Goal: Information Seeking & Learning: Learn about a topic

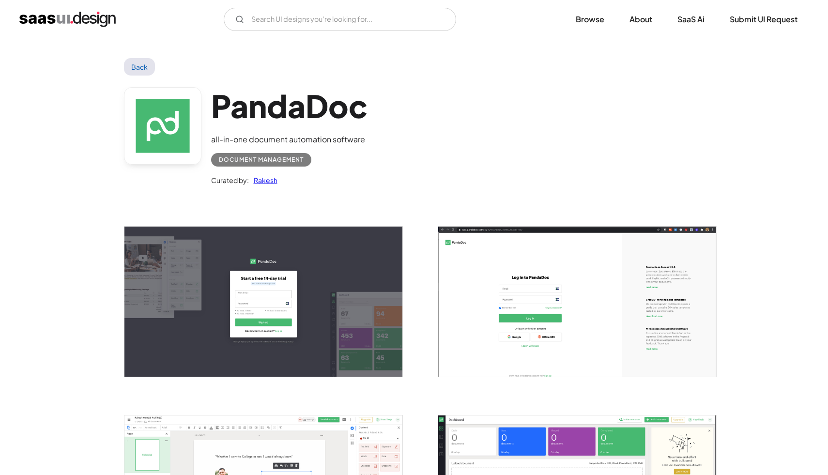
scroll to position [234, 0]
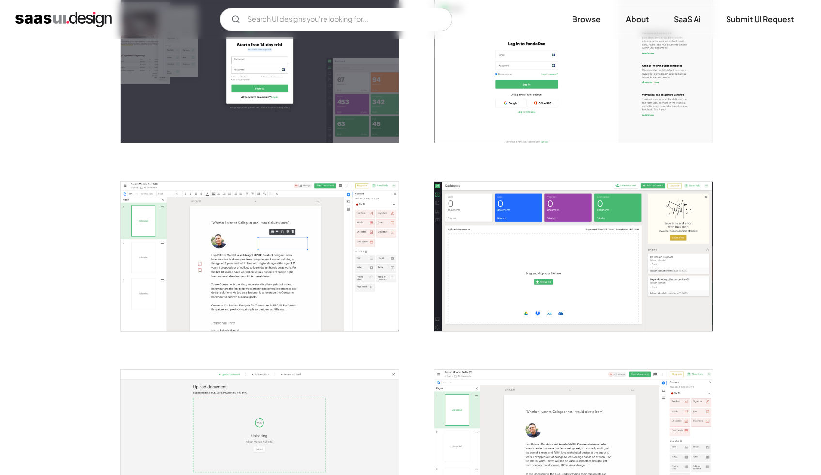
click at [487, 82] on img "open lightbox" at bounding box center [574, 68] width 278 height 150
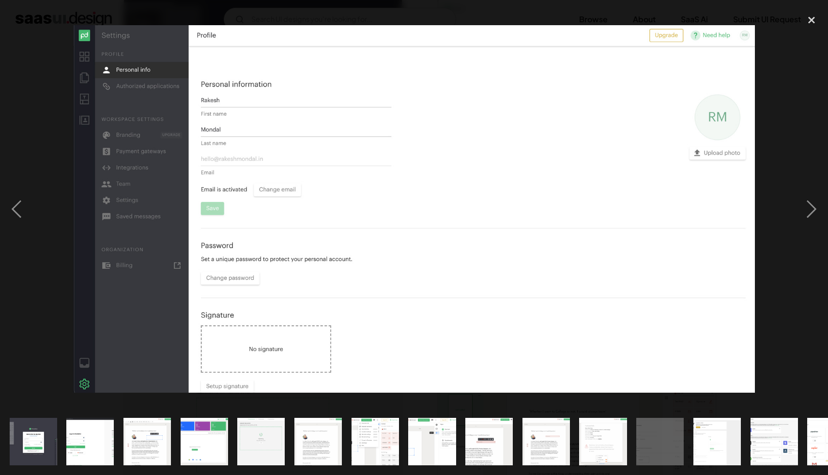
click at [659, 176] on img at bounding box center [414, 209] width 682 height 368
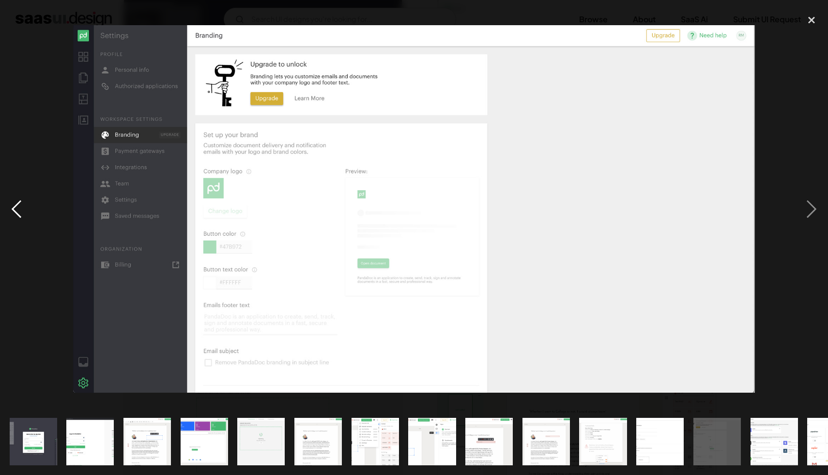
click at [17, 206] on div "previous image" at bounding box center [16, 209] width 33 height 399
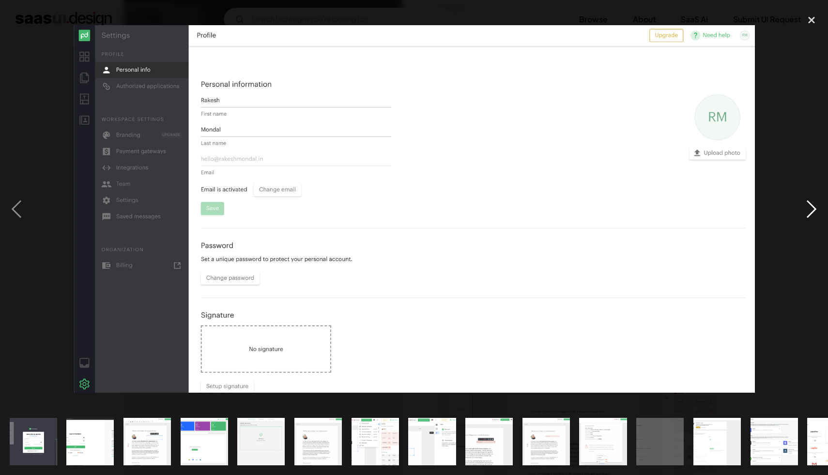
click at [801, 209] on div "next image" at bounding box center [811, 209] width 33 height 399
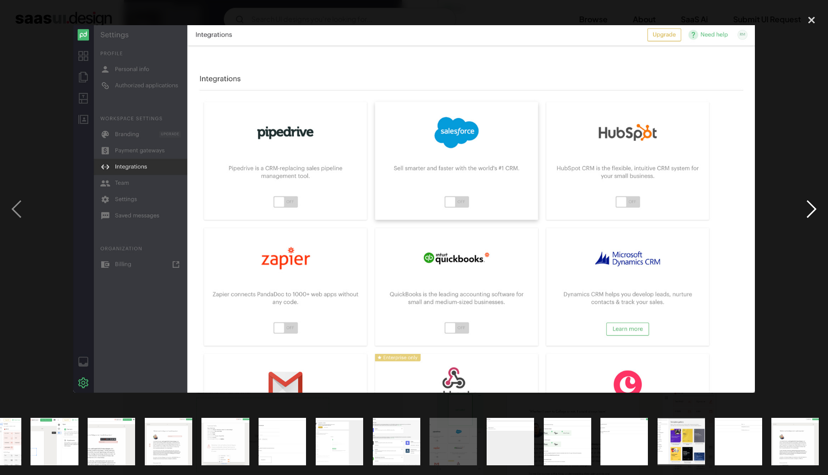
scroll to position [0, 378]
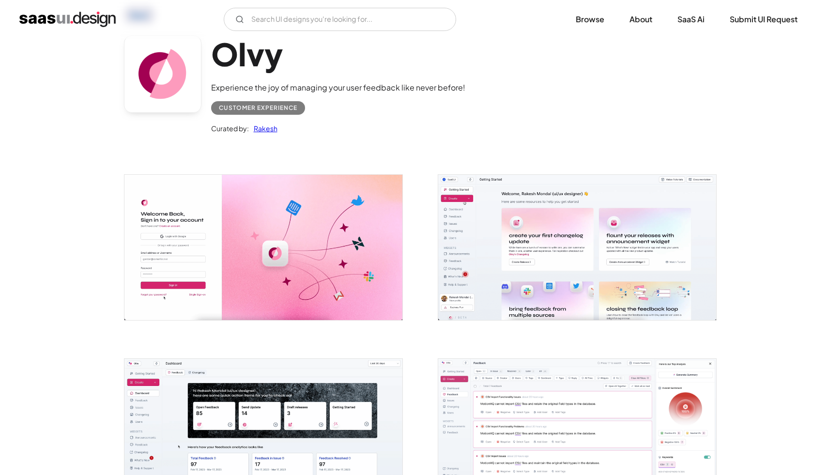
scroll to position [232, 0]
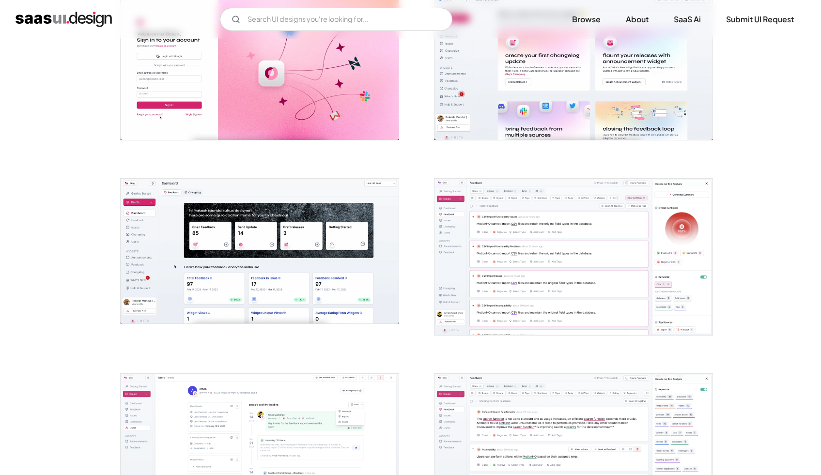
click at [646, 237] on img "open lightbox" at bounding box center [574, 257] width 278 height 156
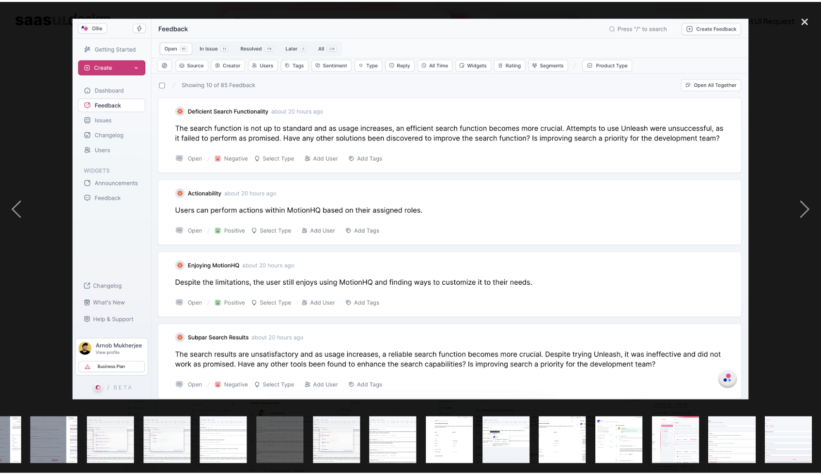
scroll to position [0, 607]
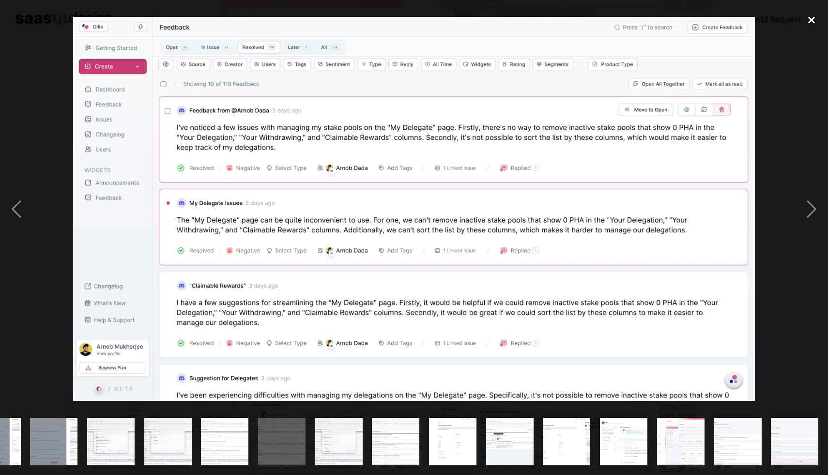
click at [819, 26] on div "close lightbox" at bounding box center [811, 20] width 33 height 21
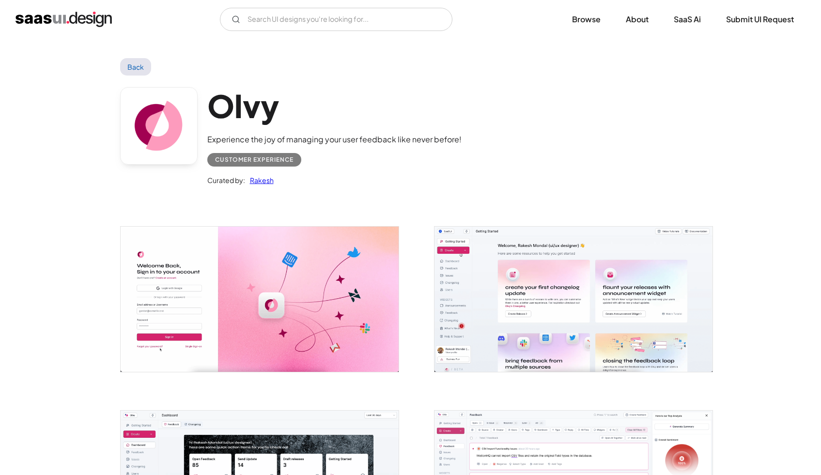
scroll to position [0, 0]
drag, startPoint x: 282, startPoint y: 113, endPoint x: 211, endPoint y: 116, distance: 70.8
click at [211, 116] on h1 "Olvy" at bounding box center [334, 105] width 254 height 37
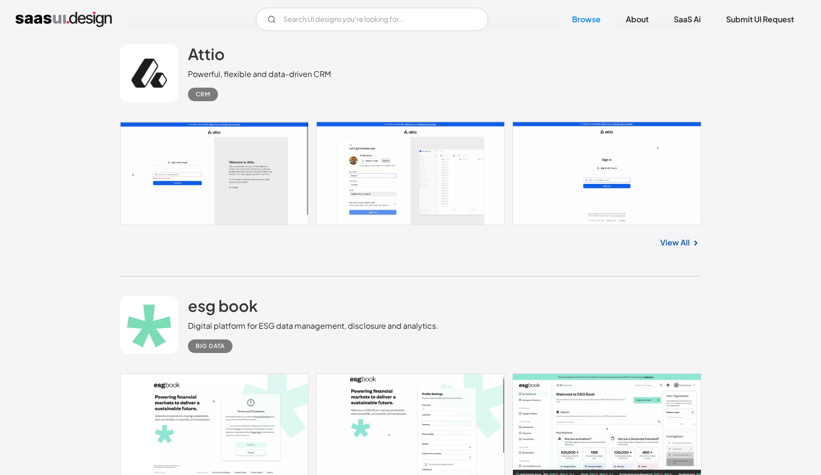
scroll to position [15541, 0]
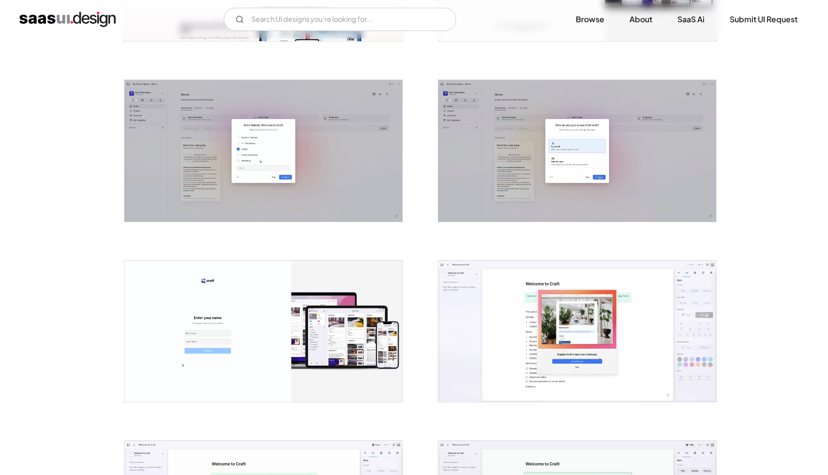
scroll to position [344, 0]
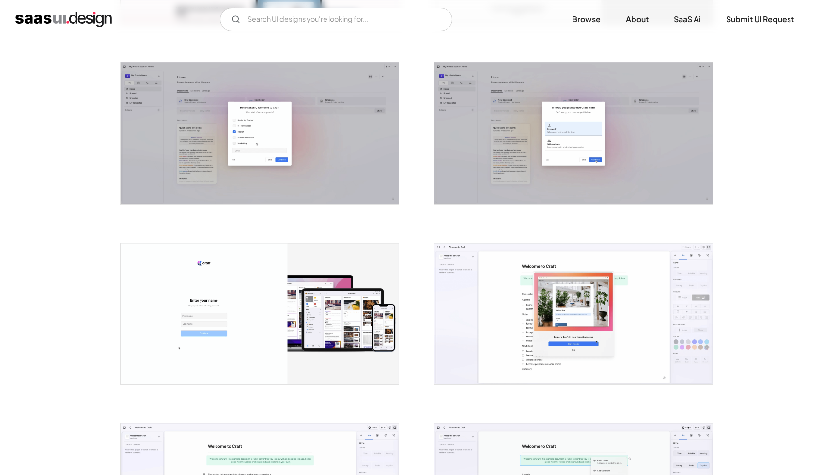
click at [285, 162] on img "open lightbox" at bounding box center [260, 132] width 278 height 141
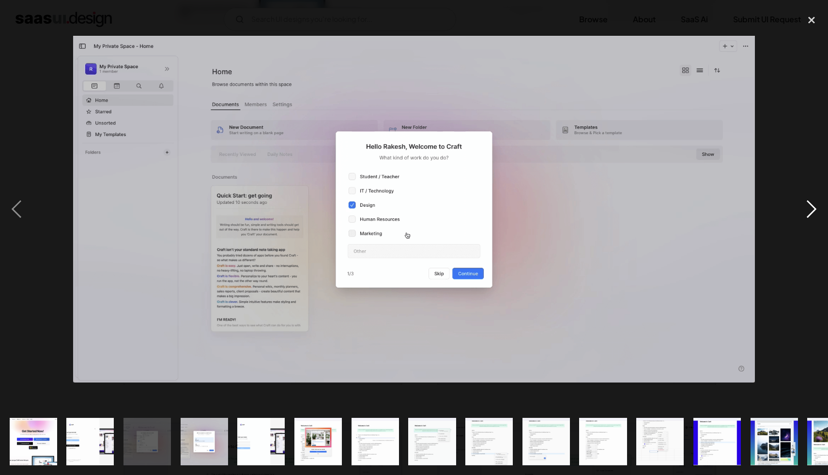
click at [817, 210] on div "next image" at bounding box center [811, 209] width 33 height 399
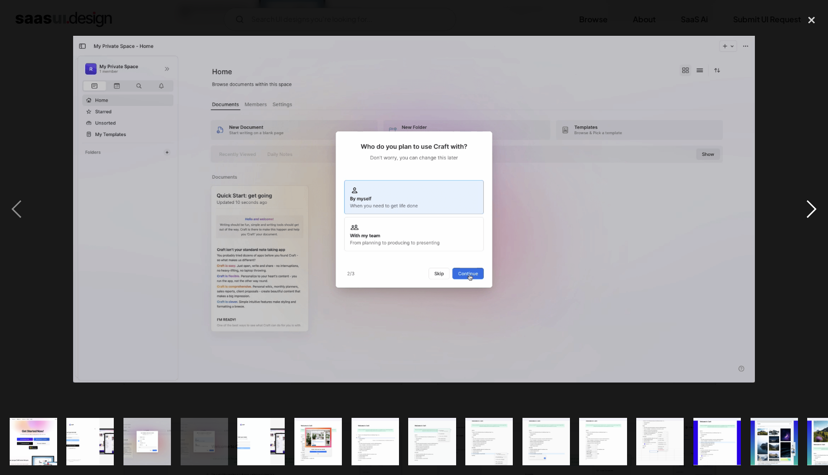
click at [817, 210] on div "next image" at bounding box center [811, 209] width 33 height 399
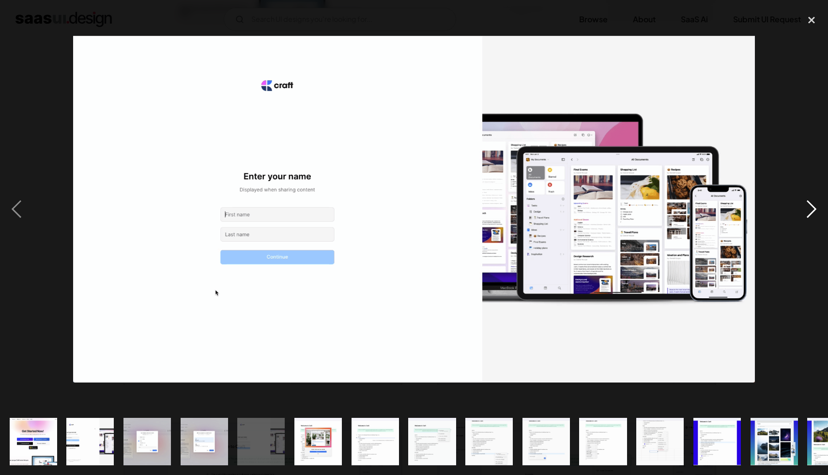
click at [817, 210] on div "next image" at bounding box center [811, 209] width 33 height 399
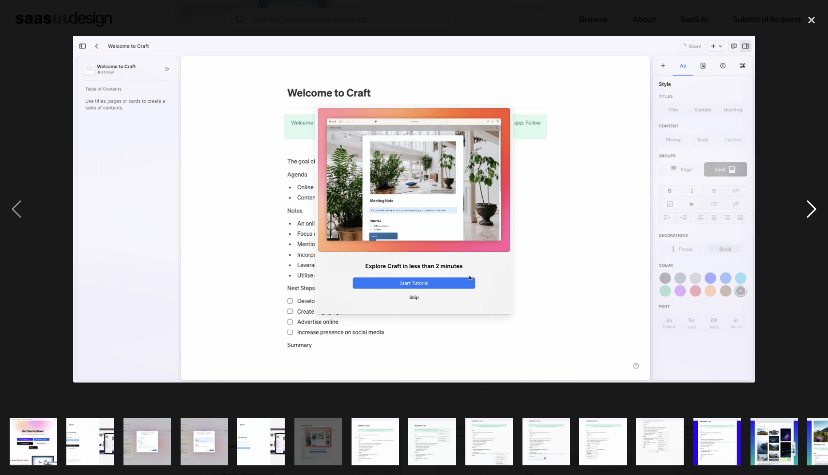
click at [817, 210] on div "next image" at bounding box center [811, 209] width 33 height 399
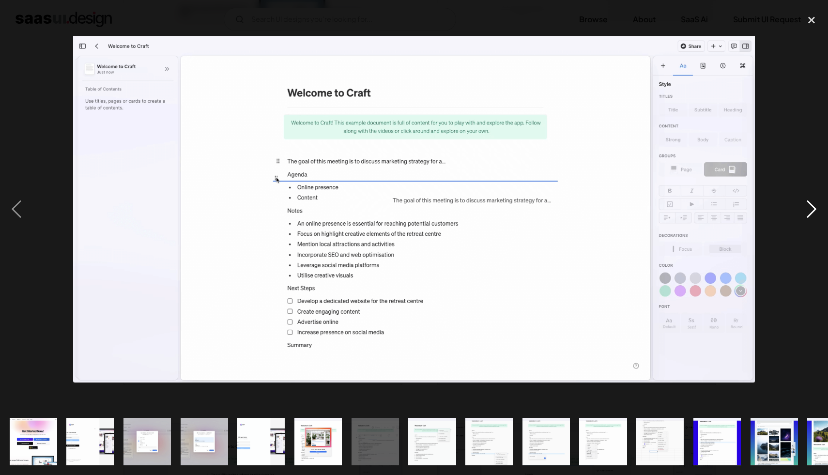
click at [817, 210] on div "next image" at bounding box center [811, 209] width 33 height 399
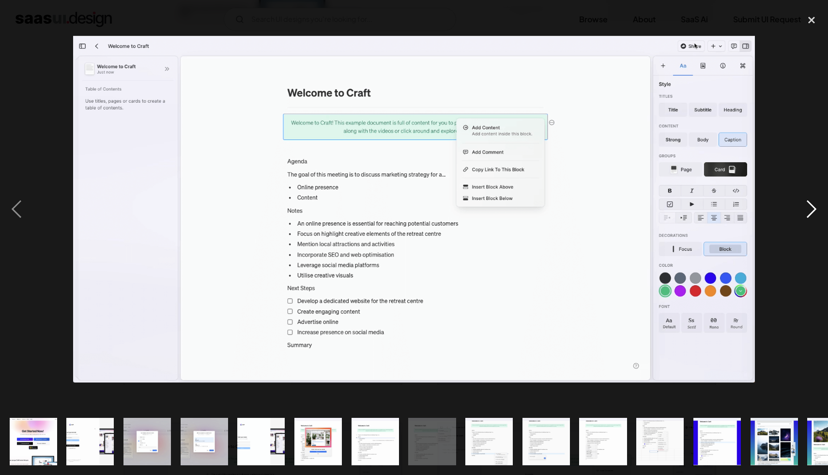
click at [817, 210] on div "next image" at bounding box center [811, 209] width 33 height 399
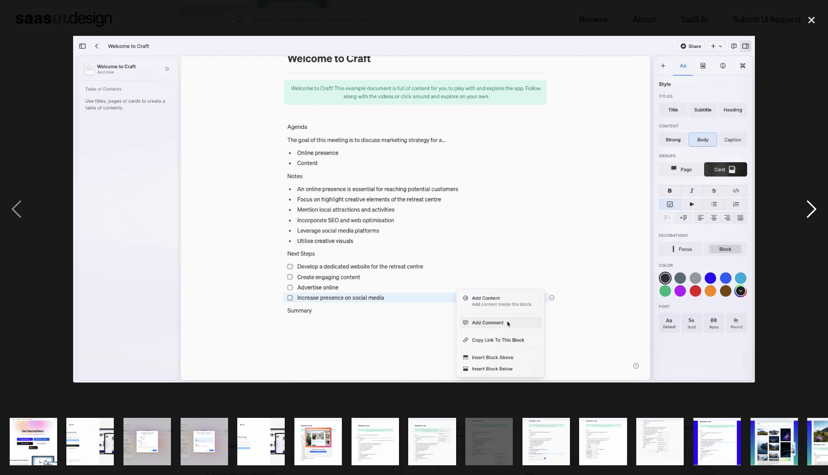
click at [817, 210] on div "next image" at bounding box center [811, 209] width 33 height 399
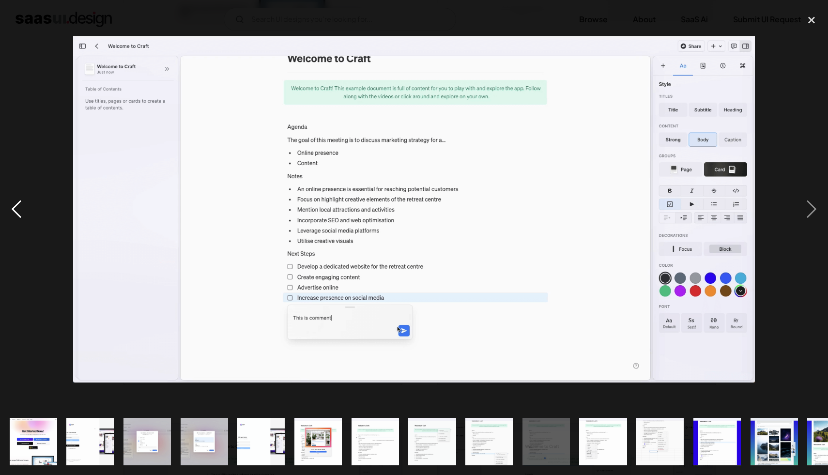
click at [24, 215] on div "previous image" at bounding box center [16, 209] width 33 height 399
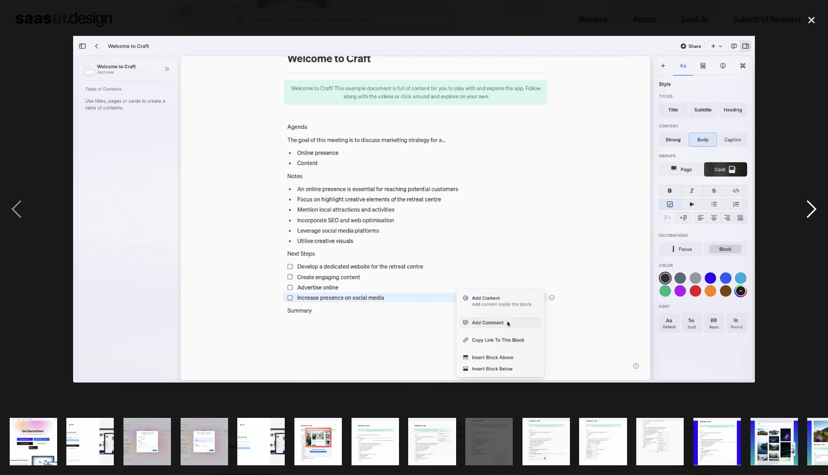
click at [811, 221] on div "next image" at bounding box center [811, 209] width 33 height 399
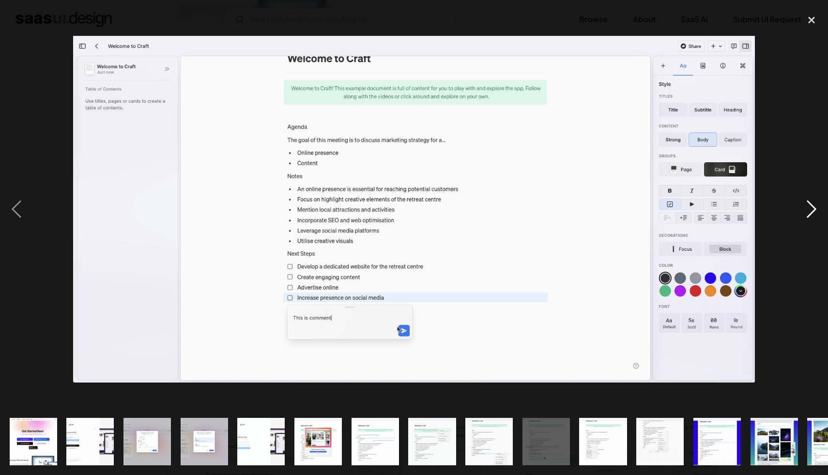
click at [811, 221] on div "next image" at bounding box center [811, 209] width 33 height 399
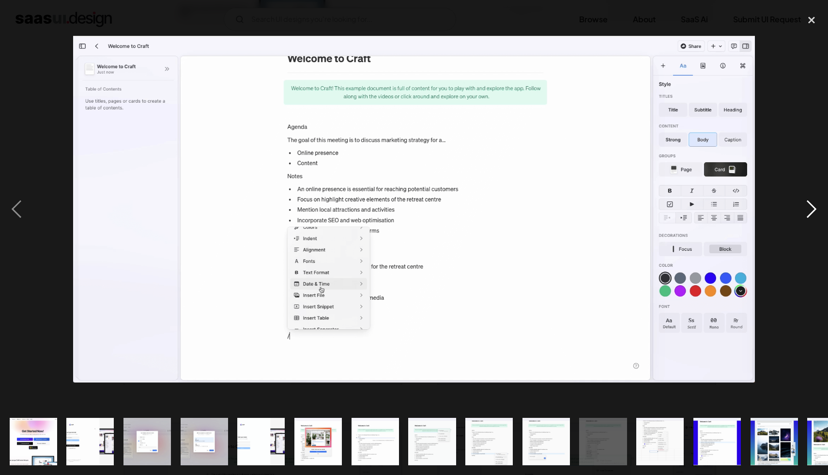
click at [811, 221] on div "next image" at bounding box center [811, 209] width 33 height 399
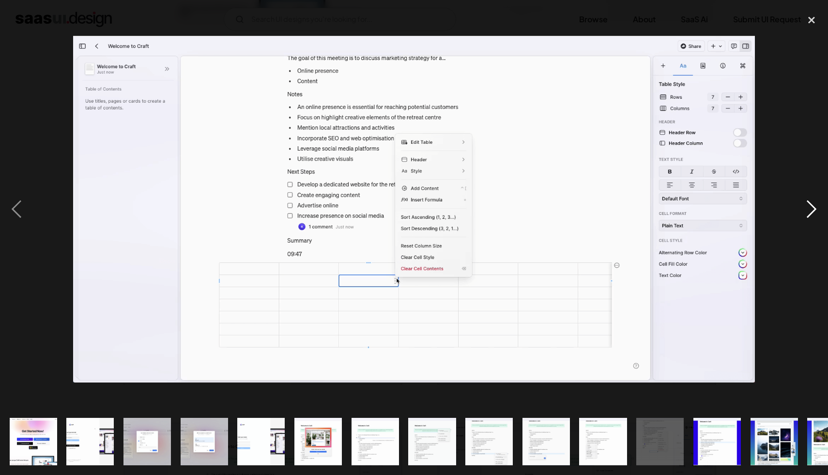
click at [811, 221] on div "next image" at bounding box center [811, 209] width 33 height 399
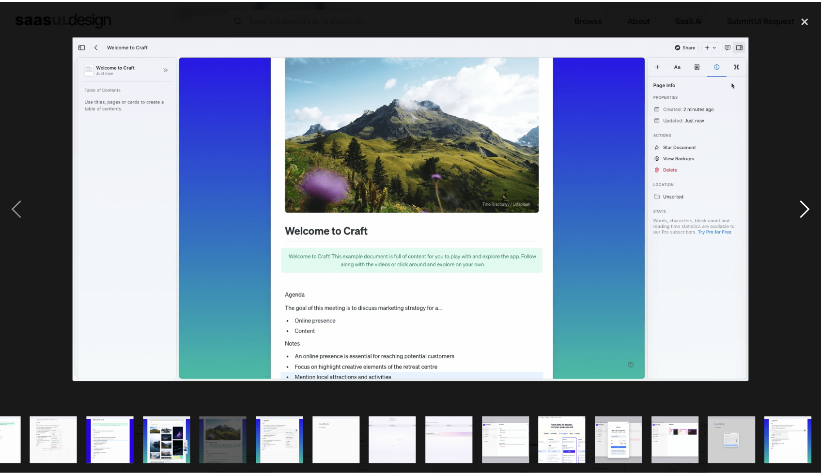
scroll to position [0, 607]
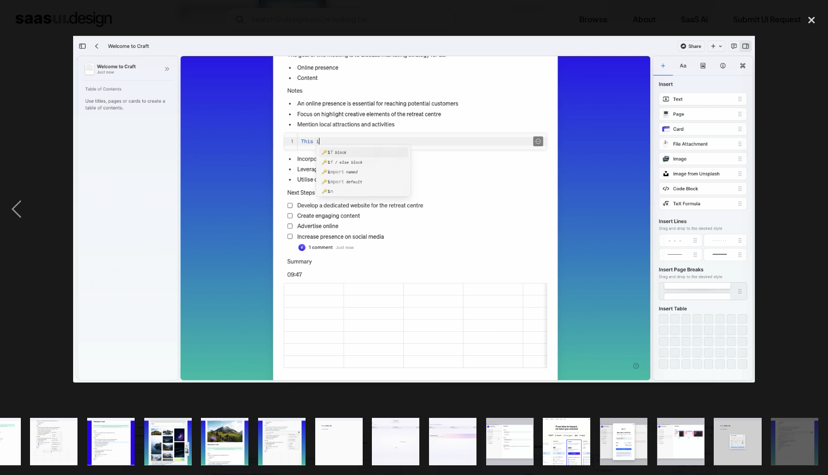
click at [821, 90] on div "next image" at bounding box center [811, 209] width 33 height 399
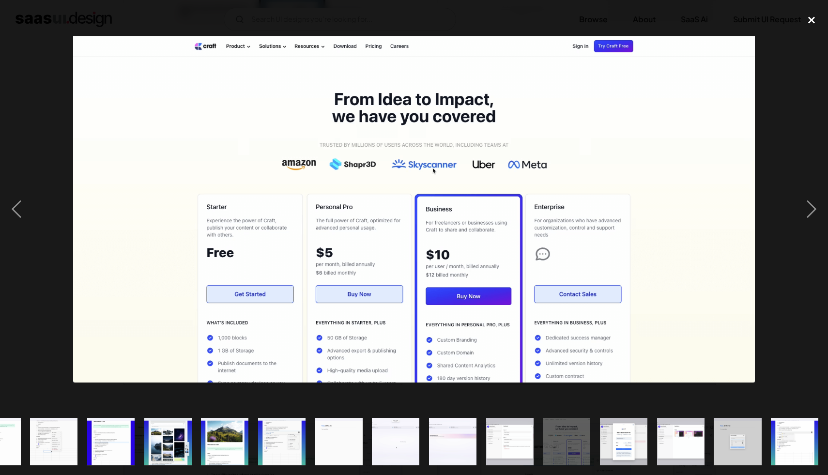
click at [811, 22] on div "close lightbox" at bounding box center [811, 20] width 33 height 21
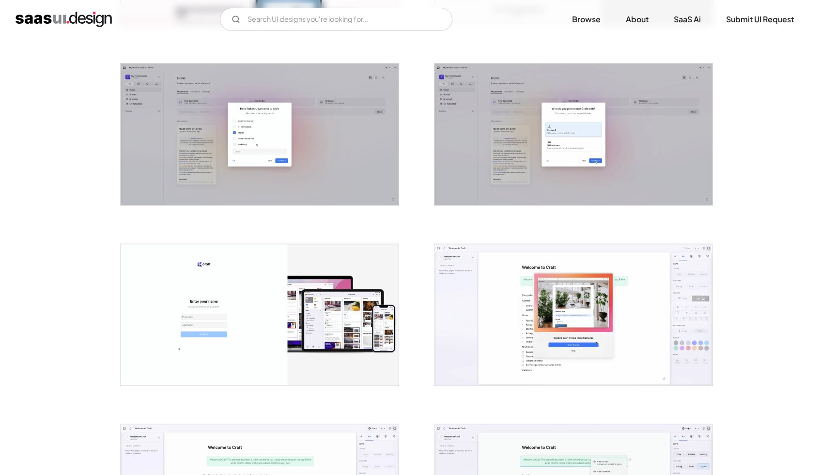
scroll to position [343, 0]
